Goal: Book appointment/travel/reservation

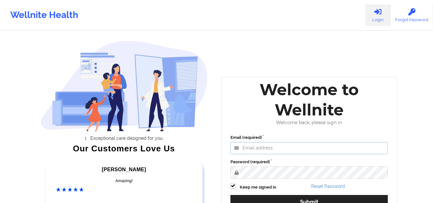
click at [294, 146] on input "Email (required)" at bounding box center [310, 148] width 158 height 12
type input "[EMAIL_ADDRESS][DOMAIN_NAME]"
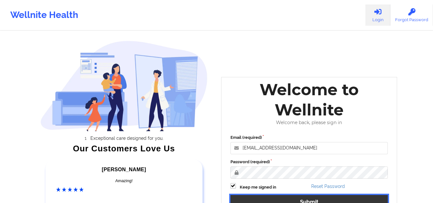
click at [312, 200] on button "Submit" at bounding box center [310, 202] width 158 height 14
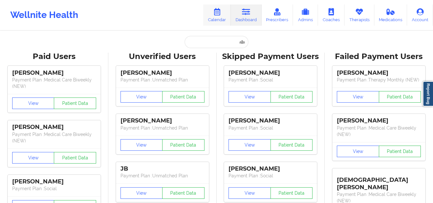
click at [217, 17] on link "Calendar" at bounding box center [217, 14] width 28 height 21
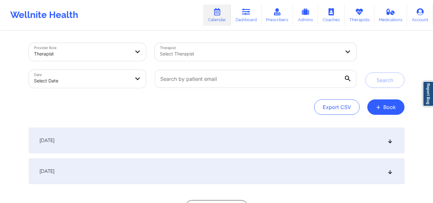
click at [216, 53] on div at bounding box center [250, 54] width 181 height 8
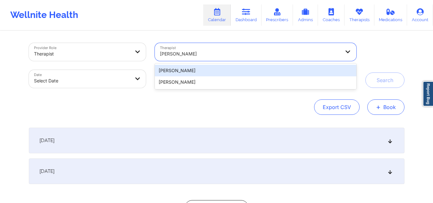
type input "[PERSON_NAME]"
click at [378, 112] on button "+ Book" at bounding box center [385, 106] width 37 height 15
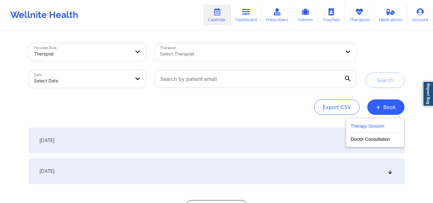
click at [369, 123] on button "Therapy Session" at bounding box center [375, 127] width 49 height 11
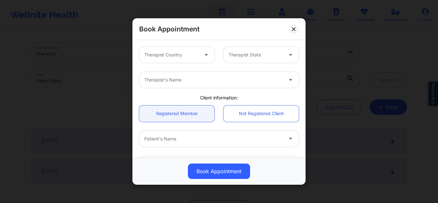
click at [199, 50] on div at bounding box center [206, 55] width 15 height 16
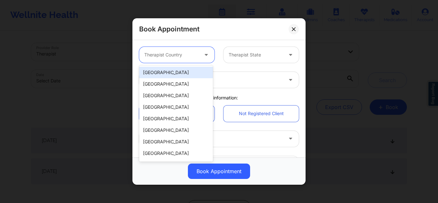
click at [180, 73] on div "[GEOGRAPHIC_DATA]" at bounding box center [176, 73] width 74 height 12
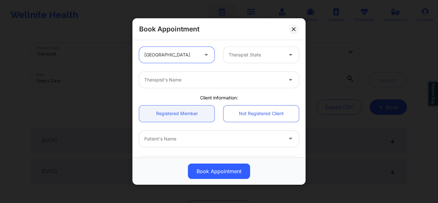
click at [255, 53] on div at bounding box center [256, 55] width 54 height 8
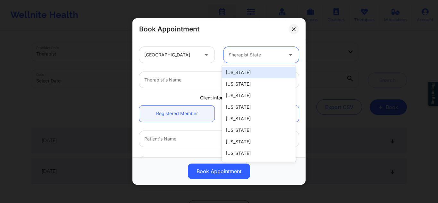
type input "ny"
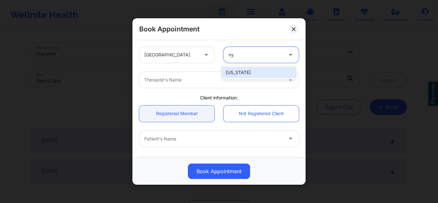
click at [239, 73] on div "[US_STATE]" at bounding box center [259, 73] width 74 height 12
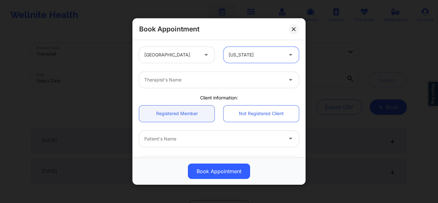
click at [201, 80] on div at bounding box center [213, 80] width 139 height 8
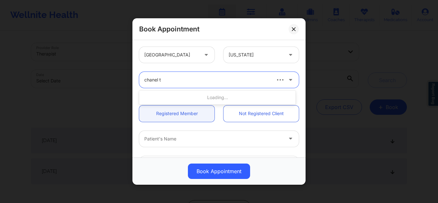
type input "chanel th"
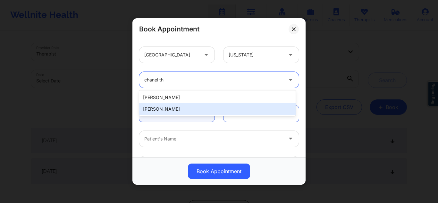
click at [175, 106] on div "[PERSON_NAME]" at bounding box center [217, 109] width 156 height 12
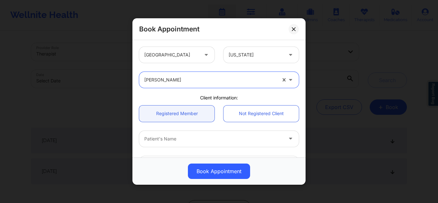
click at [252, 140] on div at bounding box center [213, 139] width 139 height 8
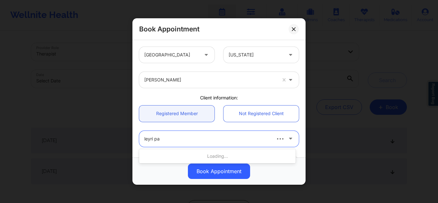
type input "[PERSON_NAME]"
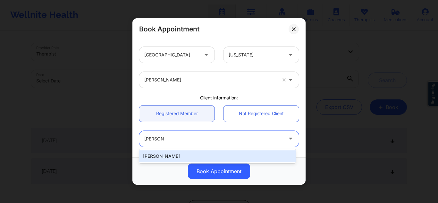
click at [210, 154] on div "[PERSON_NAME]" at bounding box center [217, 156] width 156 height 12
type input "[EMAIL_ADDRESS][DOMAIN_NAME]"
type input "[PHONE_NUMBER]"
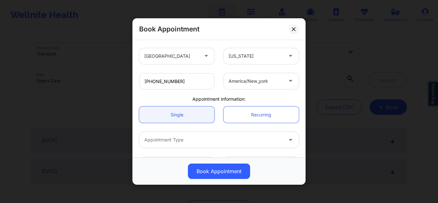
scroll to position [133, 0]
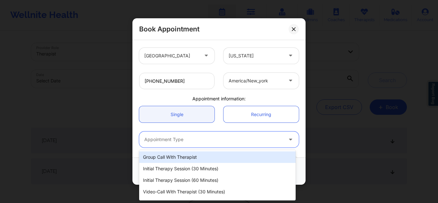
click at [245, 145] on div "Appointment Type" at bounding box center [211, 139] width 144 height 16
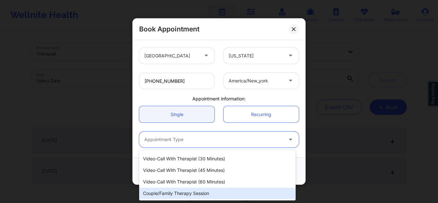
click at [220, 191] on div "Couple/Family Therapy Session" at bounding box center [217, 194] width 156 height 12
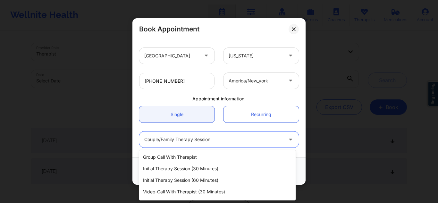
click at [248, 139] on div at bounding box center [213, 140] width 139 height 8
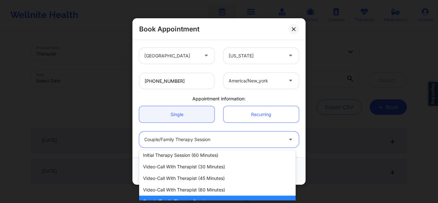
scroll to position [26, 0]
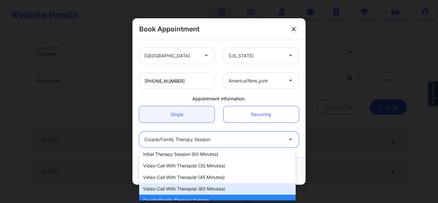
click at [249, 190] on div "Video-Call with Therapist (60 minutes)" at bounding box center [217, 189] width 156 height 12
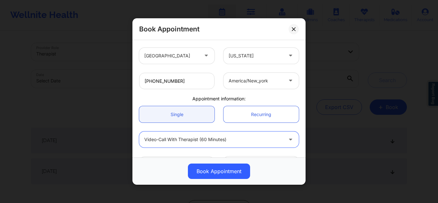
scroll to position [155, 0]
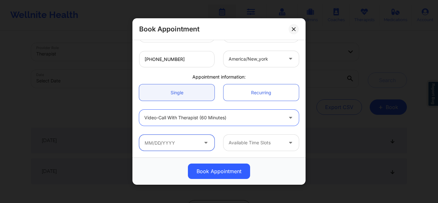
click at [162, 139] on input "text" at bounding box center [176, 143] width 75 height 16
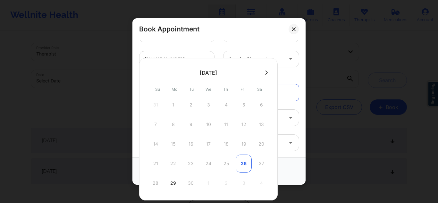
click at [243, 166] on div "26" at bounding box center [244, 164] width 16 height 18
type input "[DATE]"
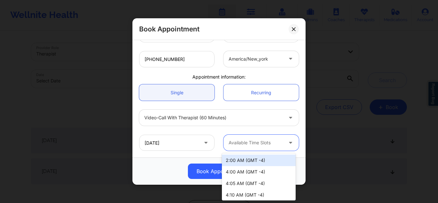
click at [266, 144] on div at bounding box center [256, 143] width 54 height 8
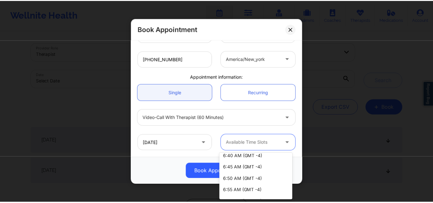
scroll to position [271, 0]
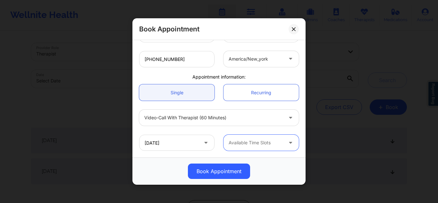
click at [266, 142] on div at bounding box center [256, 143] width 54 height 8
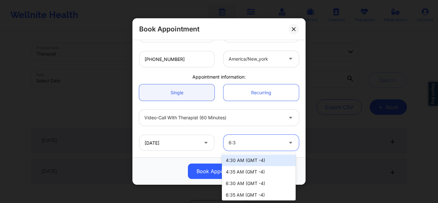
type input "6:30"
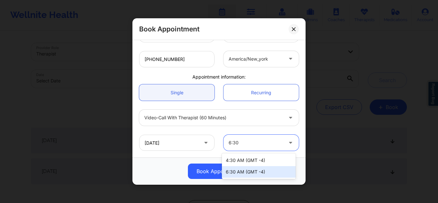
click at [261, 169] on div "6:30 AM (GMT -4)" at bounding box center [259, 172] width 74 height 12
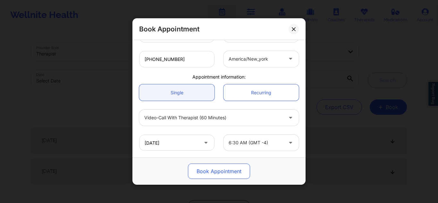
click at [230, 171] on button "Book Appointment" at bounding box center [219, 171] width 62 height 15
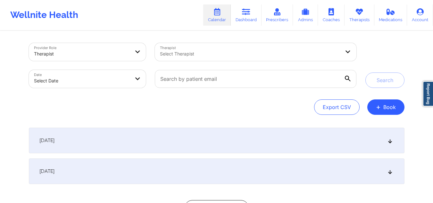
click at [343, 127] on div "Provider Role Therapist Therapist Select Therapist Date Select Date Search Expo…" at bounding box center [216, 131] width 385 height 200
